Goal: Book appointment/travel/reservation

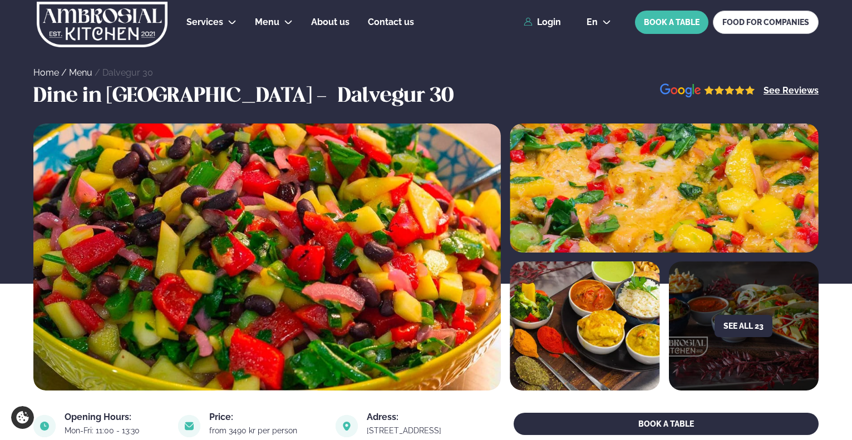
scroll to position [443, 0]
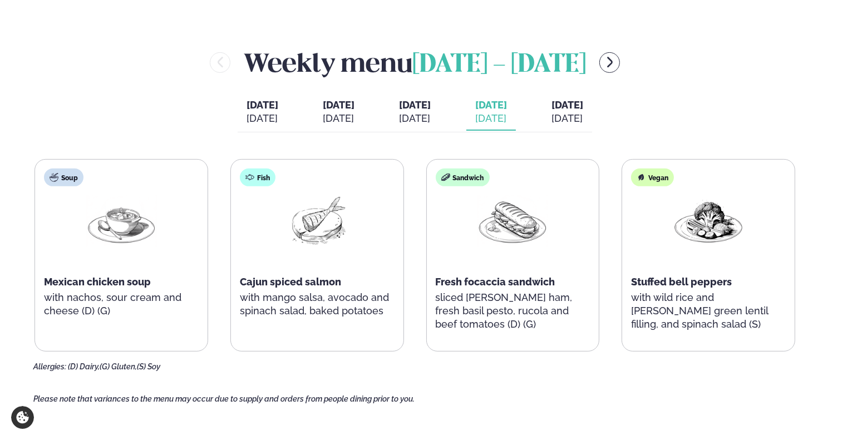
click at [583, 122] on div "[DATE]" at bounding box center [567, 118] width 32 height 13
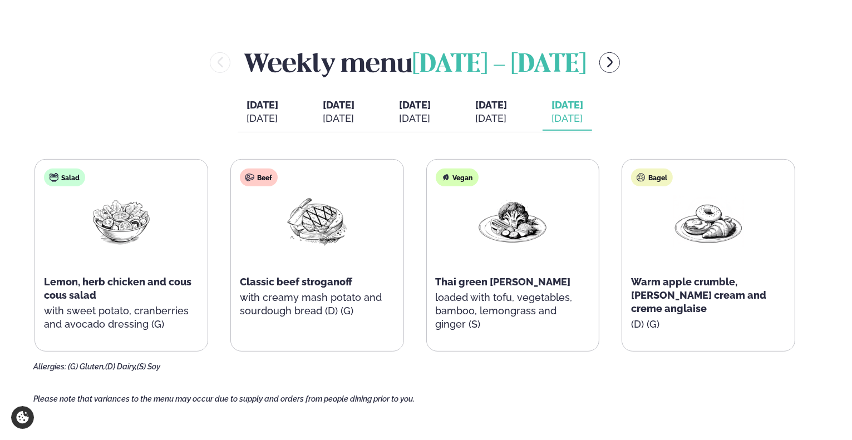
click at [509, 97] on button "[DATE] [PERSON_NAME]. [DATE]" at bounding box center [491, 112] width 50 height 37
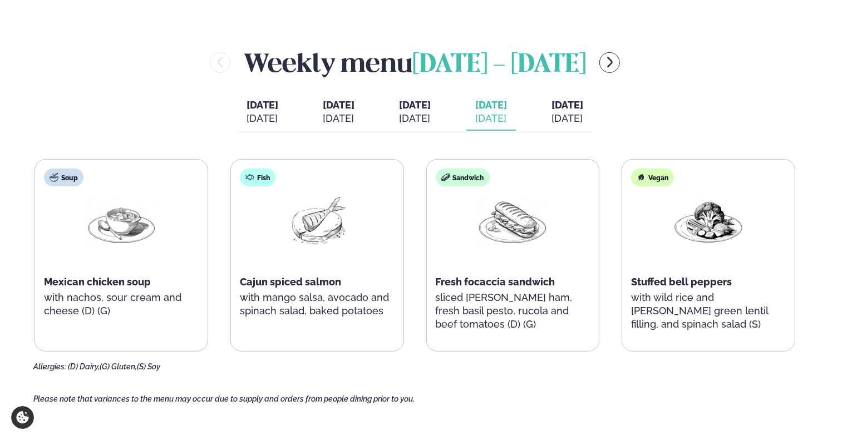
click at [615, 60] on icon "menu-btn-right" at bounding box center [609, 62] width 13 height 13
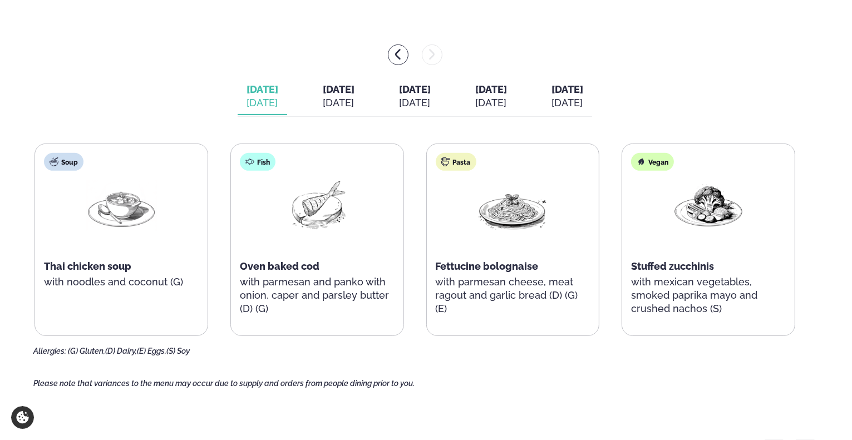
click at [323, 97] on div "[DATE]" at bounding box center [339, 102] width 32 height 13
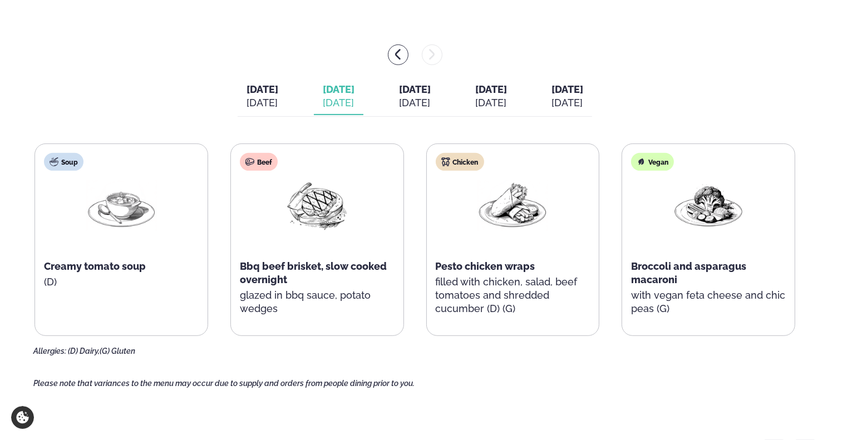
click at [429, 101] on div "[DATE]" at bounding box center [415, 102] width 32 height 13
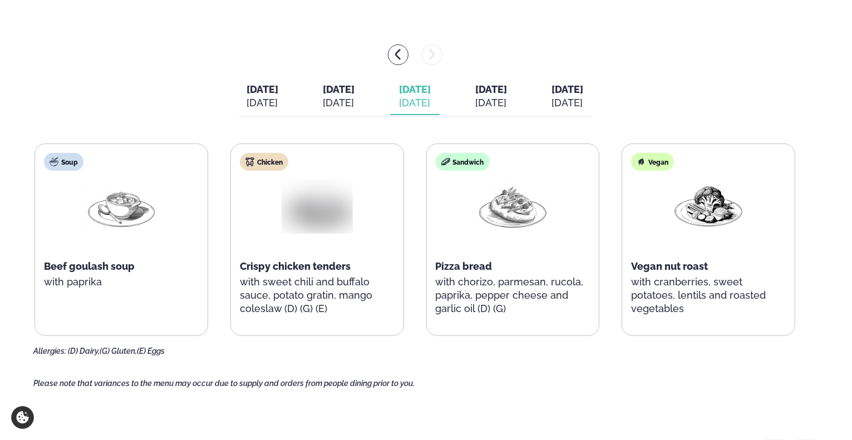
click at [501, 102] on div "[DATE]" at bounding box center [491, 102] width 32 height 13
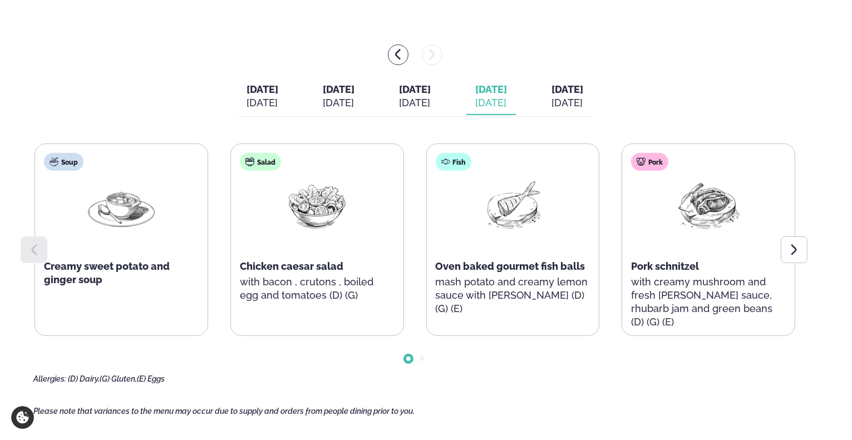
click at [583, 100] on div "[DATE]" at bounding box center [567, 102] width 32 height 13
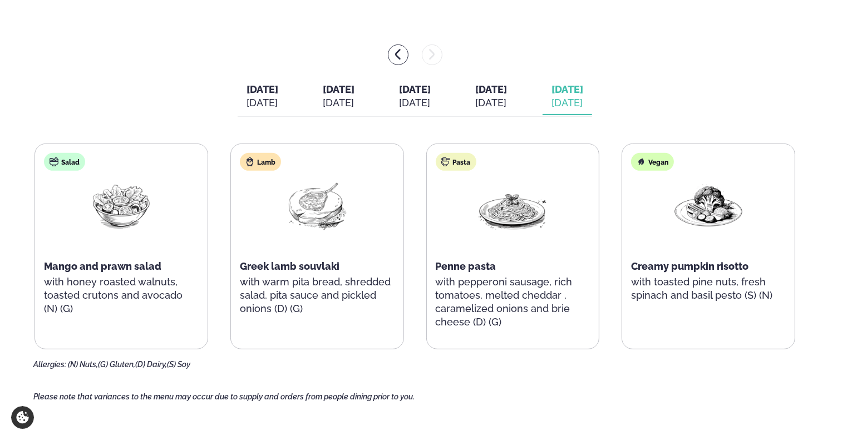
click at [507, 88] on span "[DATE]" at bounding box center [491, 89] width 32 height 12
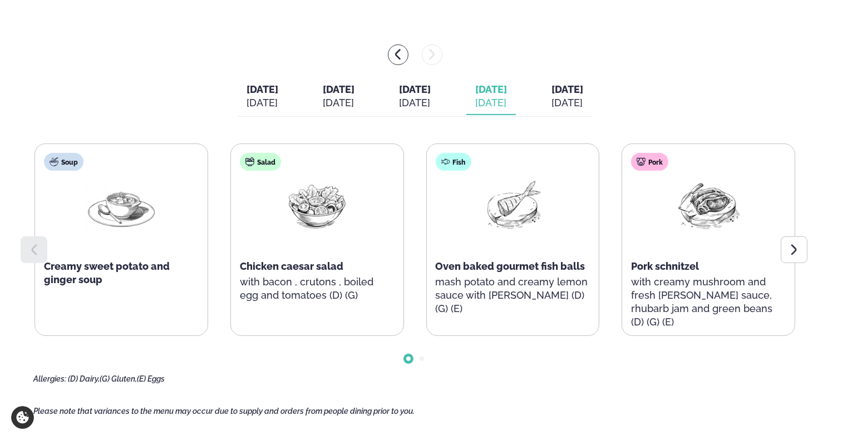
click at [421, 95] on button "[DATE] [DATE]" at bounding box center [415, 96] width 50 height 37
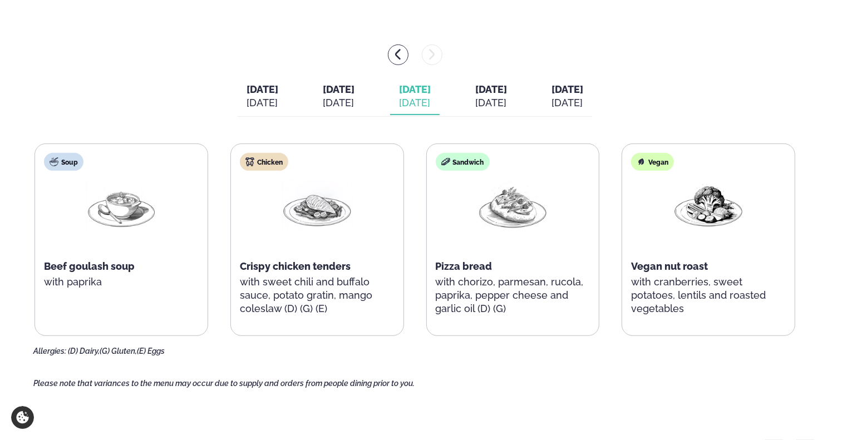
scroll to position [303, 0]
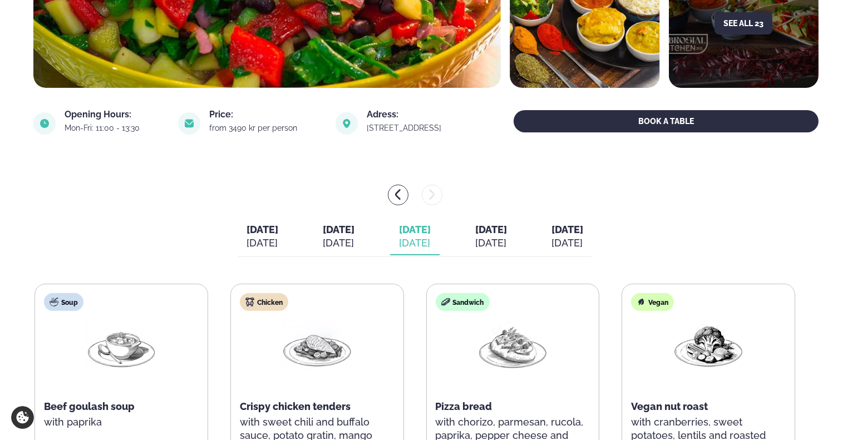
click at [240, 250] on button "[DATE] [DATE]" at bounding box center [263, 237] width 50 height 37
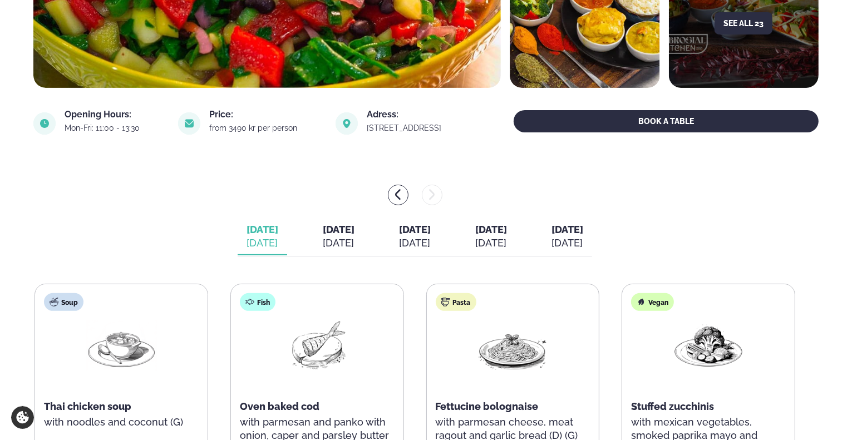
click at [400, 191] on icon "menu-btn-left" at bounding box center [397, 194] width 13 height 13
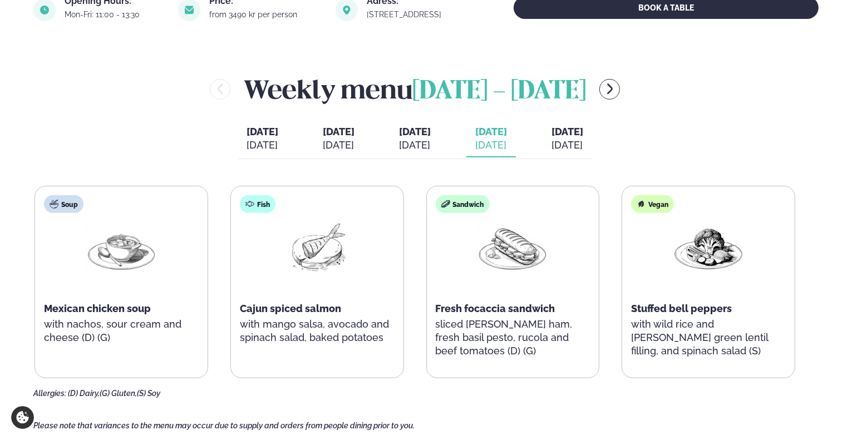
scroll to position [418, 0]
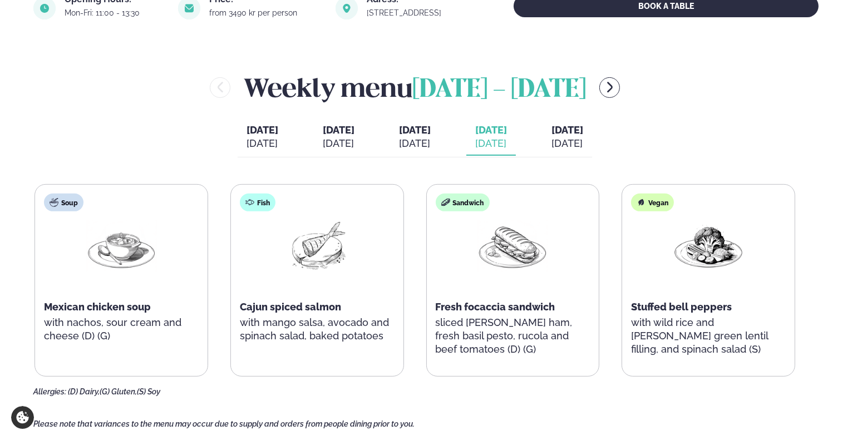
click at [561, 154] on div "[DATE] [DATE] [DATE] [DATE] [DATE] [DATE] [DATE] [PERSON_NAME]. [DATE] [DATE] […" at bounding box center [415, 138] width 354 height 38
click at [575, 143] on div "[DATE]" at bounding box center [567, 143] width 32 height 13
